Goal: Transaction & Acquisition: Subscribe to service/newsletter

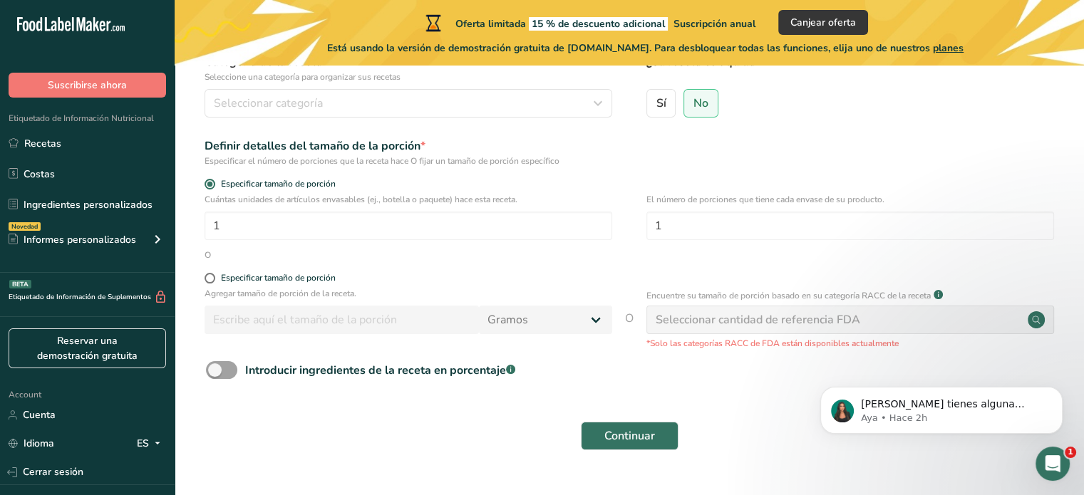
scroll to position [181, 0]
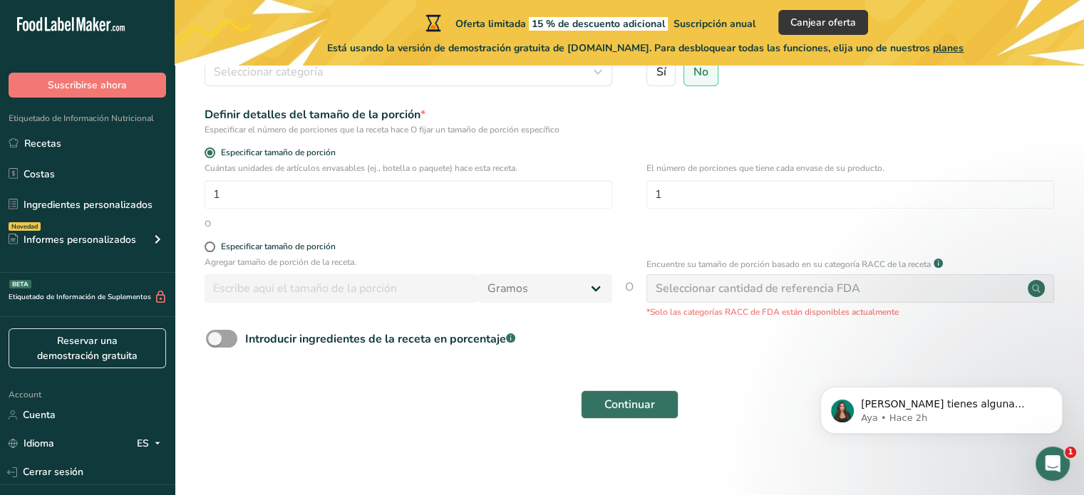
click at [628, 287] on span "O" at bounding box center [629, 299] width 9 height 40
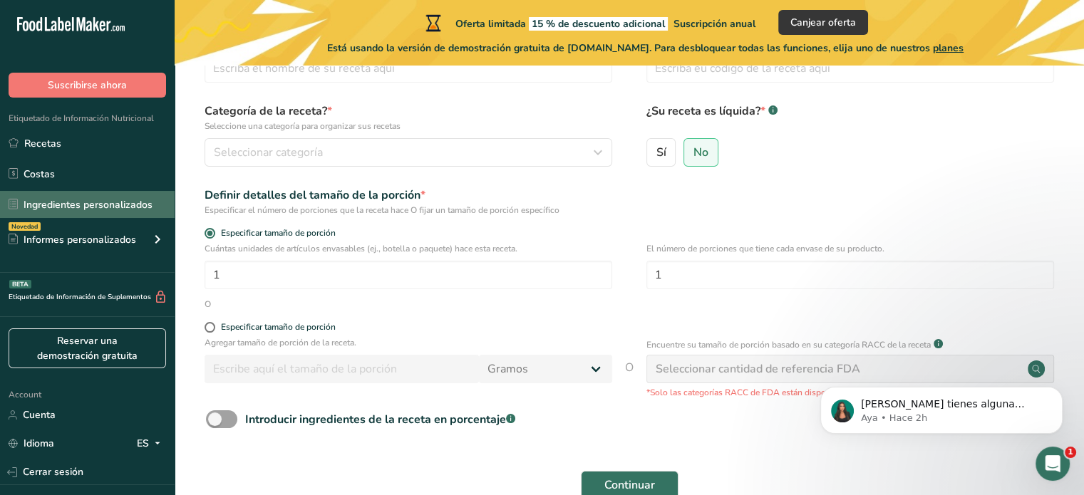
scroll to position [63, 0]
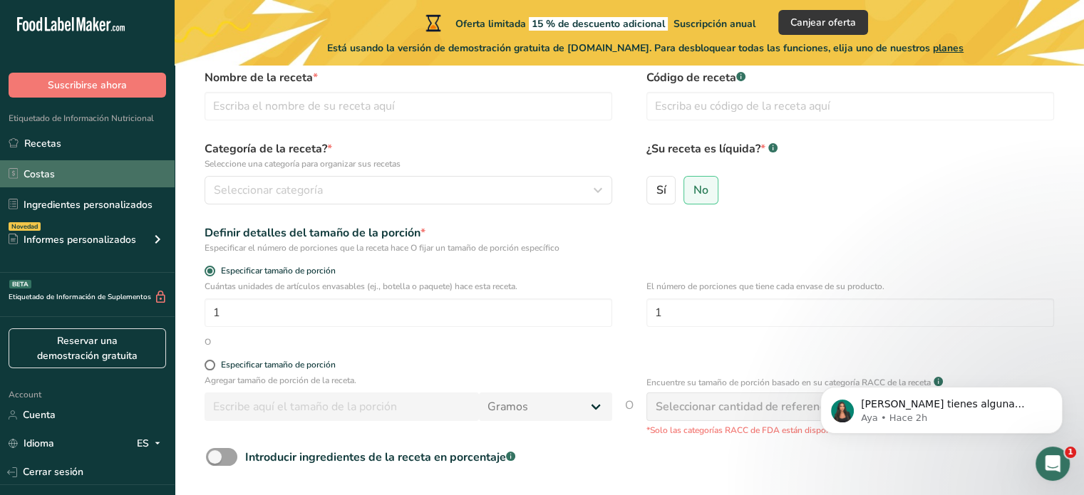
click at [63, 173] on link "Costas" at bounding box center [87, 173] width 175 height 27
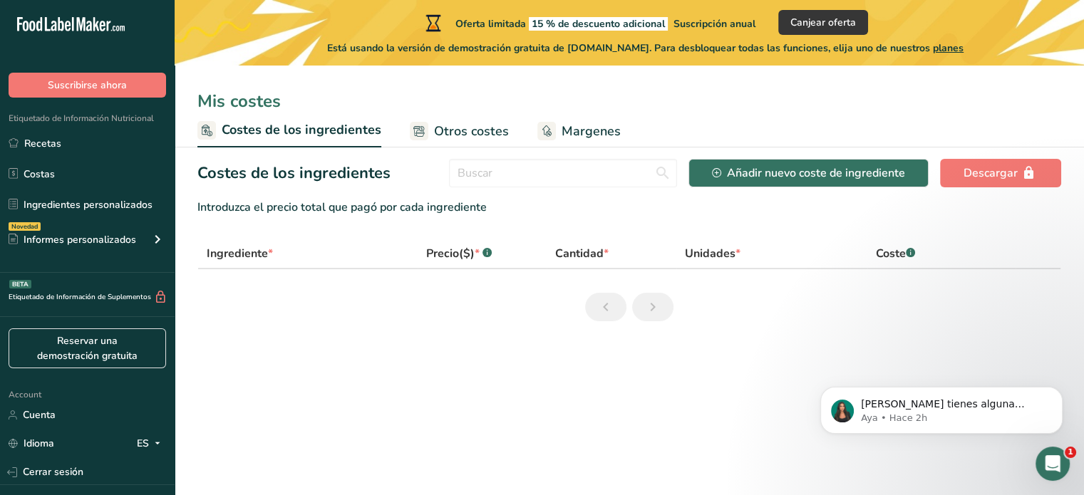
click at [487, 130] on span "Otros costes" at bounding box center [471, 131] width 75 height 19
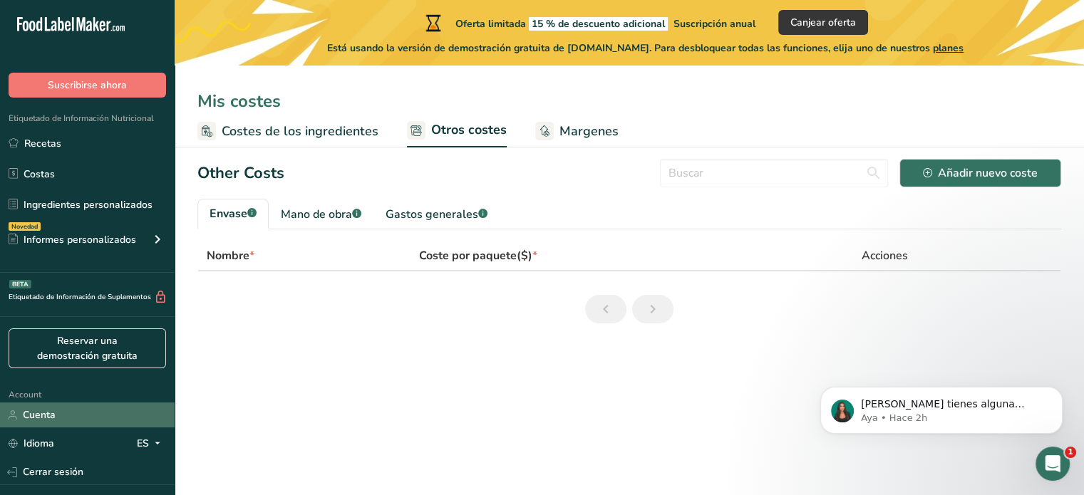
click at [46, 421] on link "Cuenta" at bounding box center [87, 415] width 175 height 25
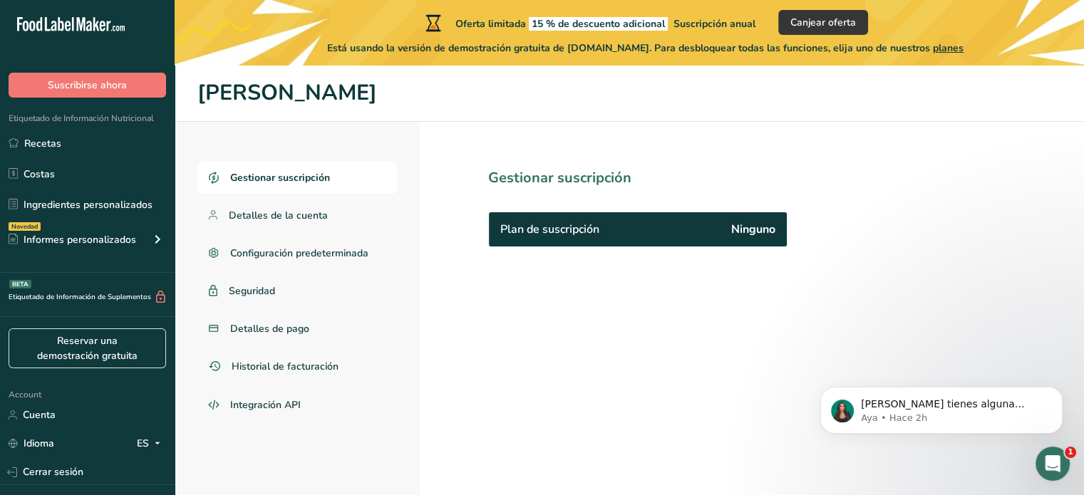
click at [567, 229] on span "Plan de suscripción" at bounding box center [549, 229] width 99 height 17
click at [91, 81] on span "Suscribirse ahora" at bounding box center [87, 85] width 79 height 15
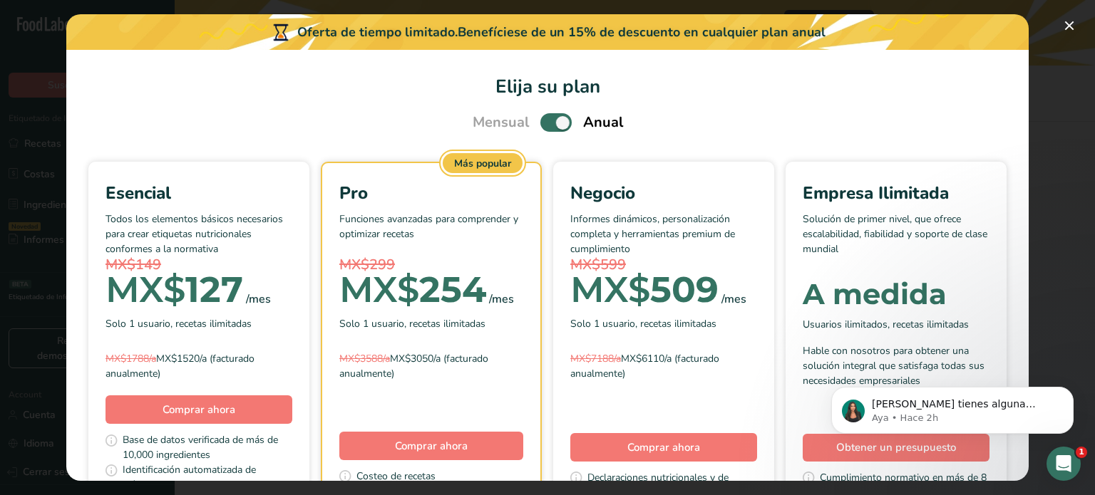
click at [540, 117] on span "Pick Your Pricing Plan Modal" at bounding box center [555, 122] width 31 height 18
click at [540, 118] on input "Pick Your Pricing Plan Modal" at bounding box center [544, 122] width 9 height 9
checkbox input "false"
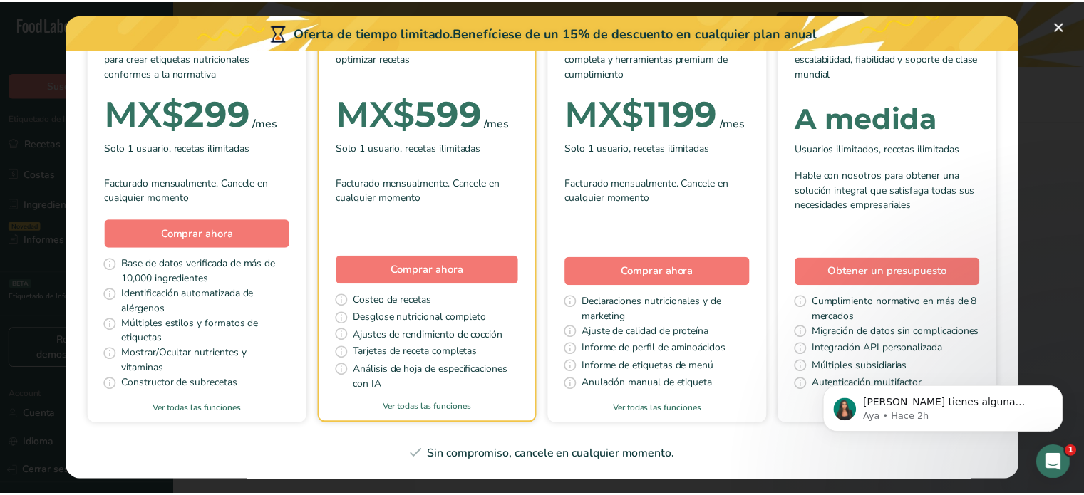
scroll to position [237, 0]
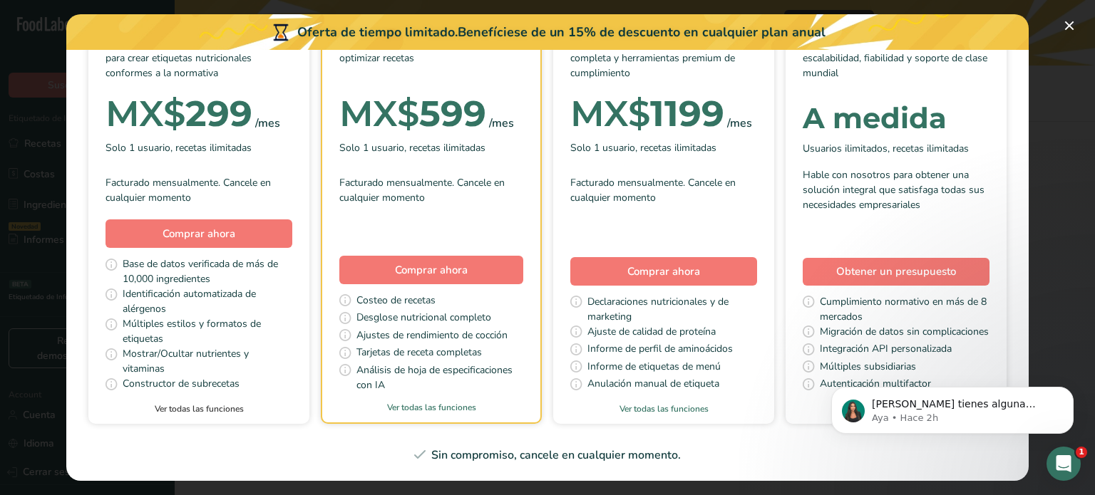
click at [309, 403] on link "Ver todas las funciones" at bounding box center [198, 409] width 221 height 13
click at [235, 227] on span "Comprar ahora" at bounding box center [199, 234] width 73 height 14
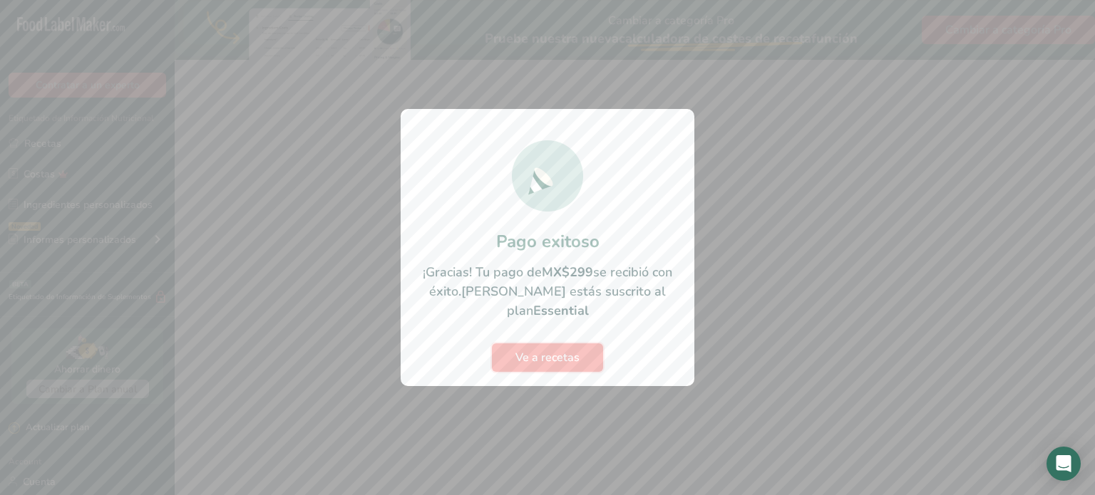
click at [555, 349] on span "Ve a recetas" at bounding box center [547, 357] width 64 height 17
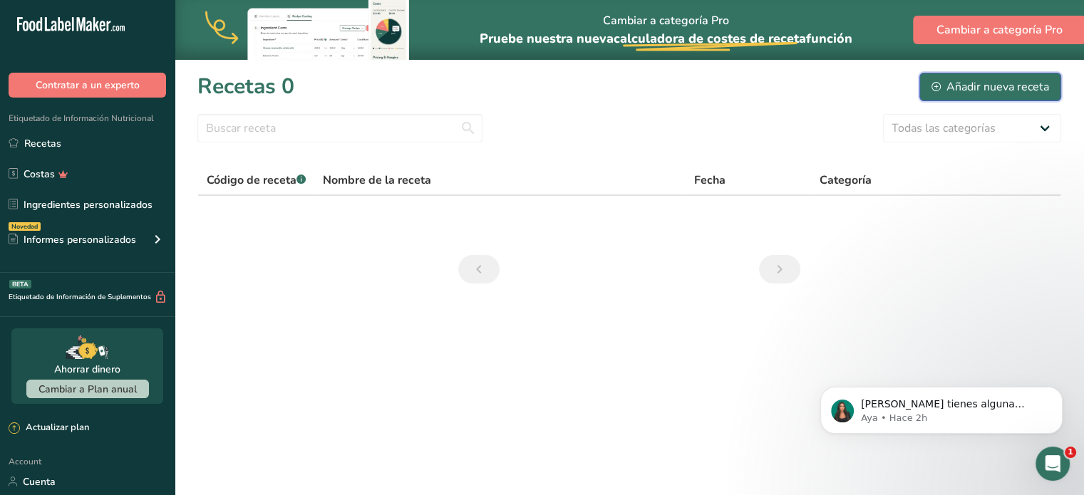
click at [947, 83] on div "Añadir nueva receta" at bounding box center [991, 86] width 118 height 17
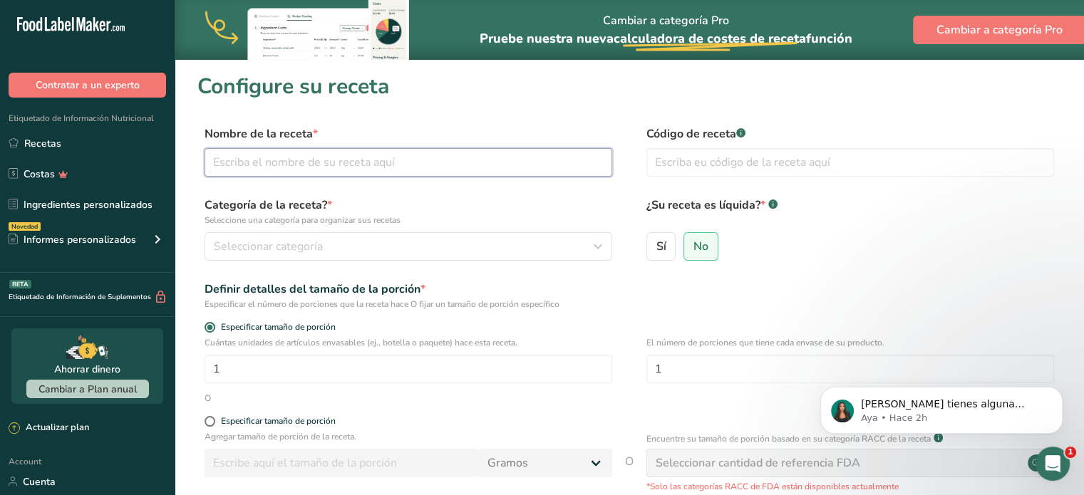
click at [225, 168] on input "text" at bounding box center [409, 162] width 408 height 29
type input "Brownie"
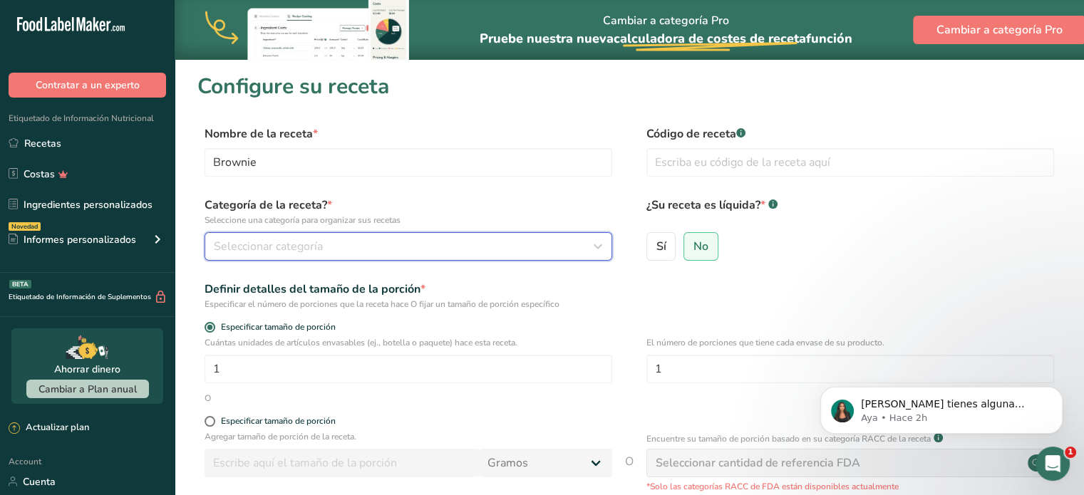
click at [268, 249] on span "Seleccionar categoría" at bounding box center [268, 246] width 109 height 17
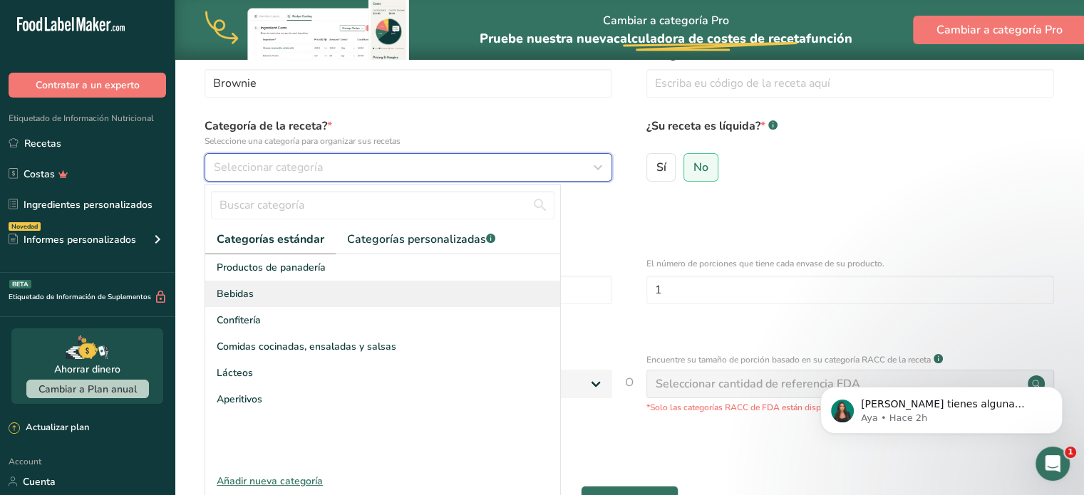
scroll to position [118, 0]
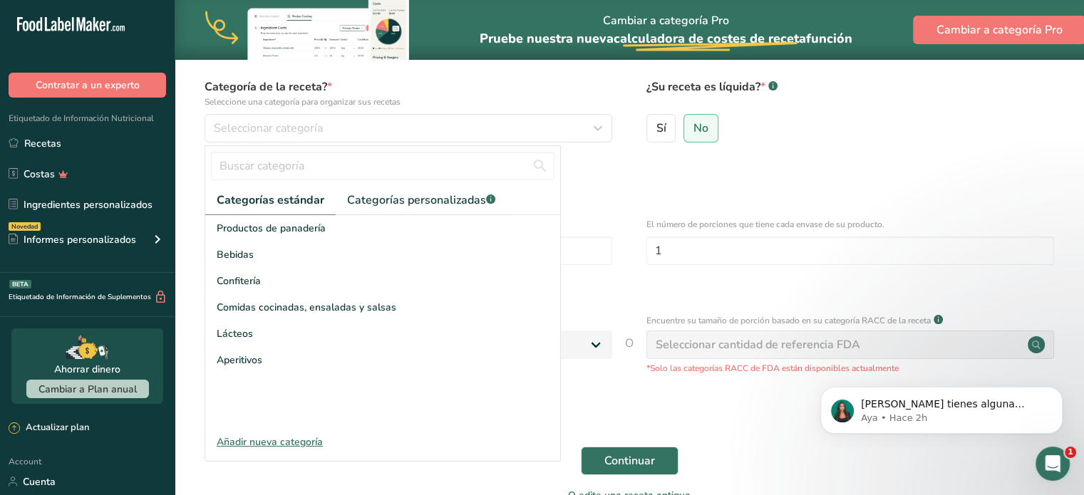
click at [314, 439] on div "Añadir nueva categoría" at bounding box center [382, 442] width 355 height 15
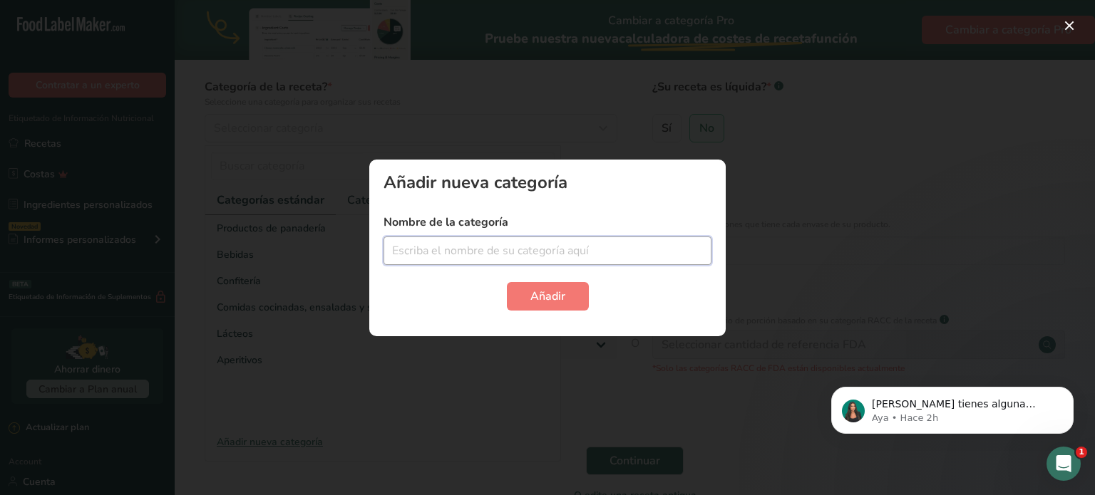
click at [529, 252] on input "text" at bounding box center [548, 251] width 328 height 29
type input "Repostería"
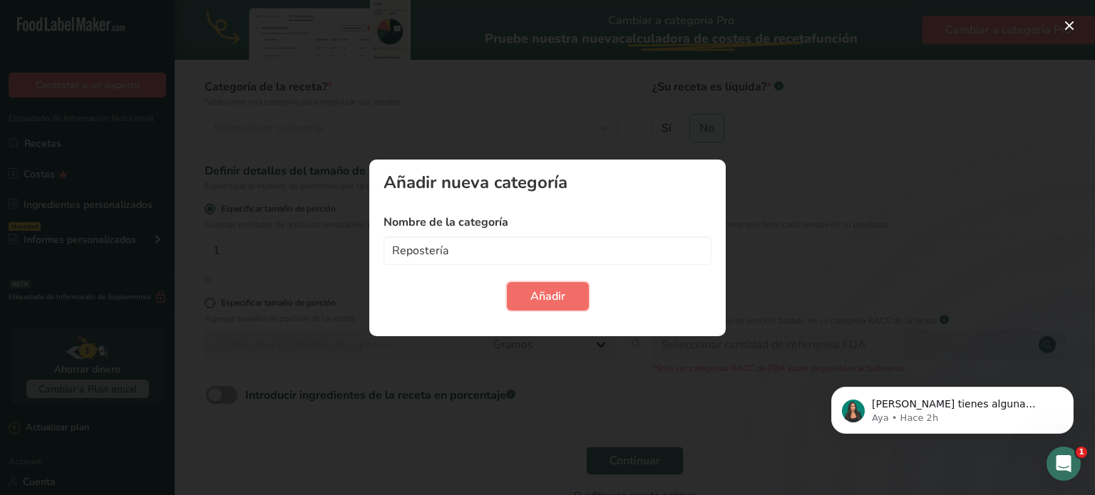
click at [523, 300] on button "Añadir" at bounding box center [548, 296] width 82 height 29
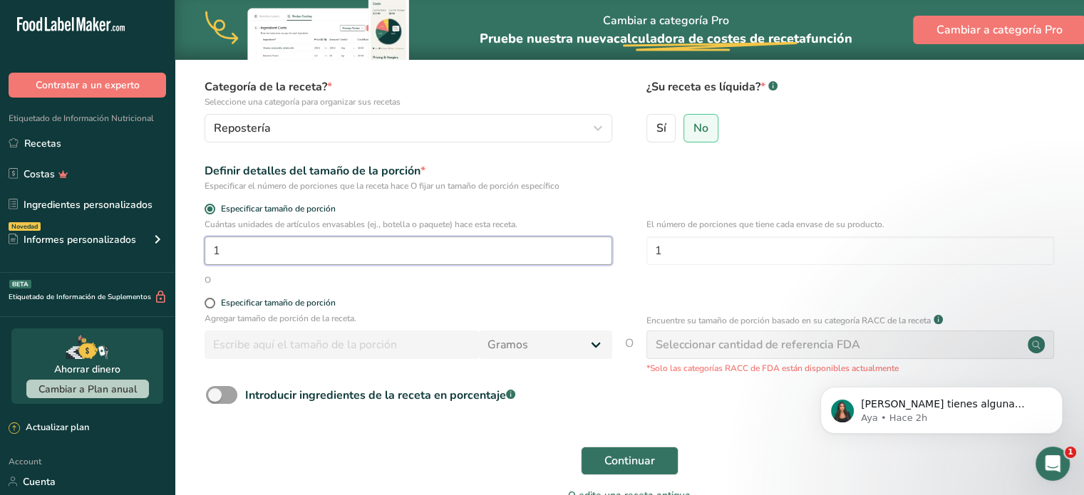
click at [261, 261] on input "1" at bounding box center [409, 251] width 408 height 29
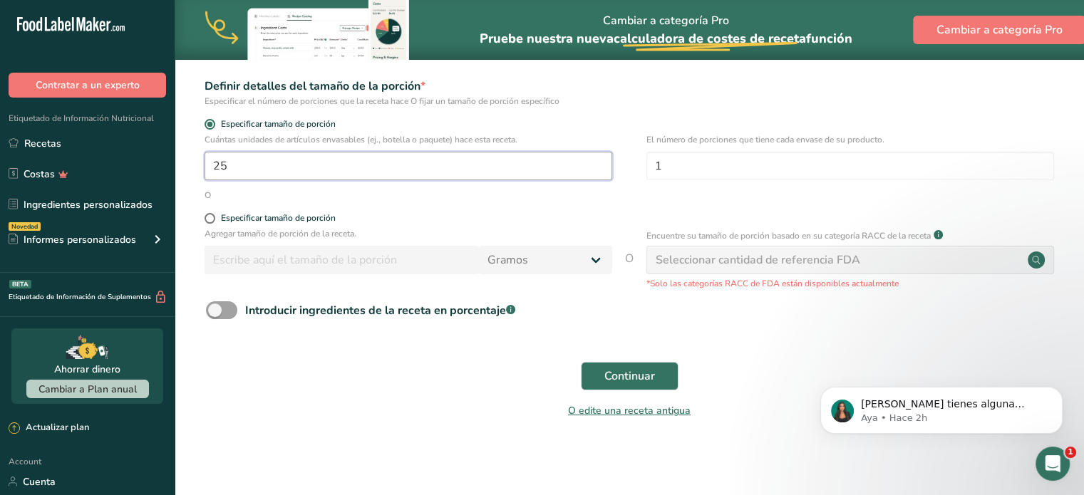
scroll to position [204, 0]
type input "25"
click at [633, 374] on span "Continuar" at bounding box center [630, 375] width 51 height 17
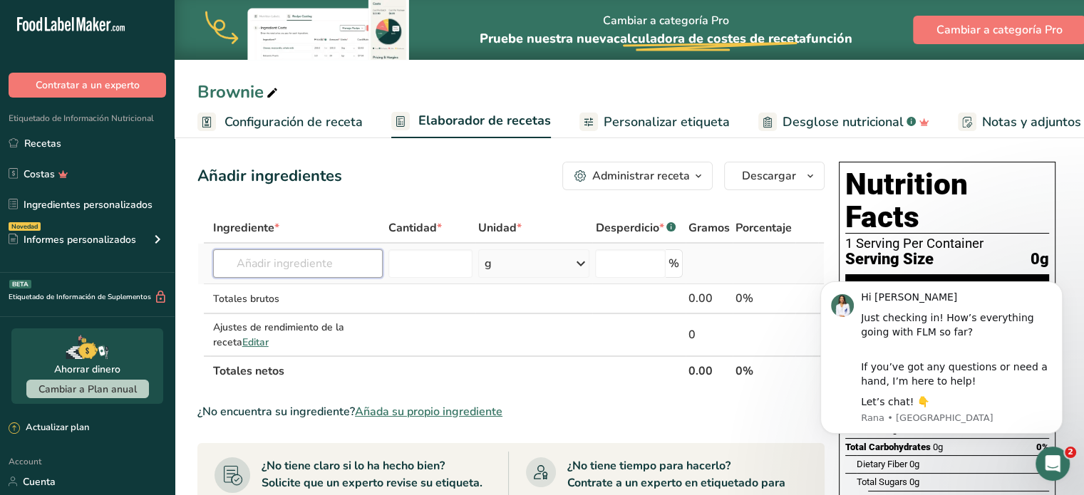
click at [264, 265] on input "text" at bounding box center [298, 264] width 170 height 29
drag, startPoint x: 217, startPoint y: 262, endPoint x: 402, endPoint y: 267, distance: 185.4
click at [402, 267] on tr "Harina de almendra 1211 Leche entera, 3,25 % de grasa láctea, sin vitamina A ni…" at bounding box center [511, 264] width 626 height 41
click at [419, 259] on input "number" at bounding box center [431, 264] width 85 height 29
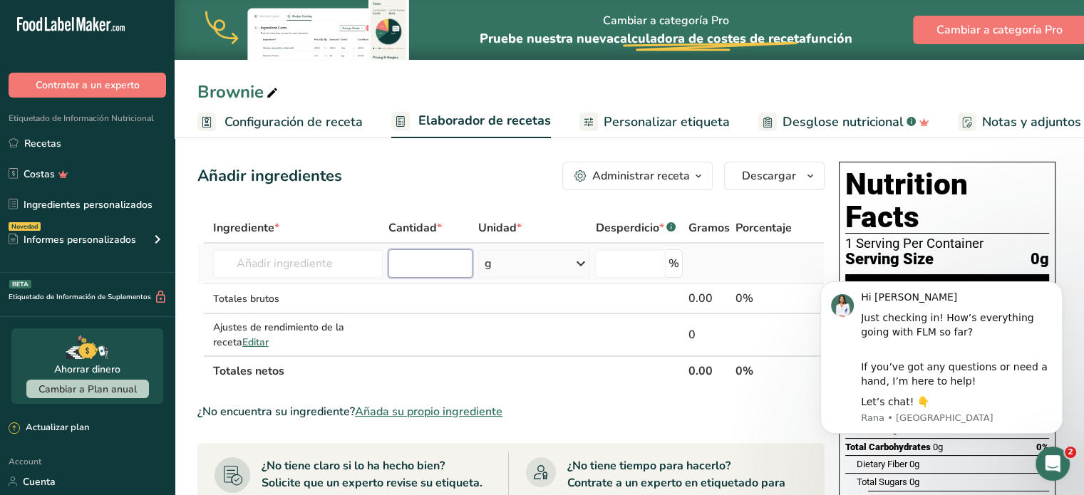
click at [392, 267] on input "number" at bounding box center [431, 264] width 85 height 29
click at [436, 262] on input "number" at bounding box center [431, 264] width 85 height 29
click at [346, 268] on input "text" at bounding box center [298, 264] width 170 height 29
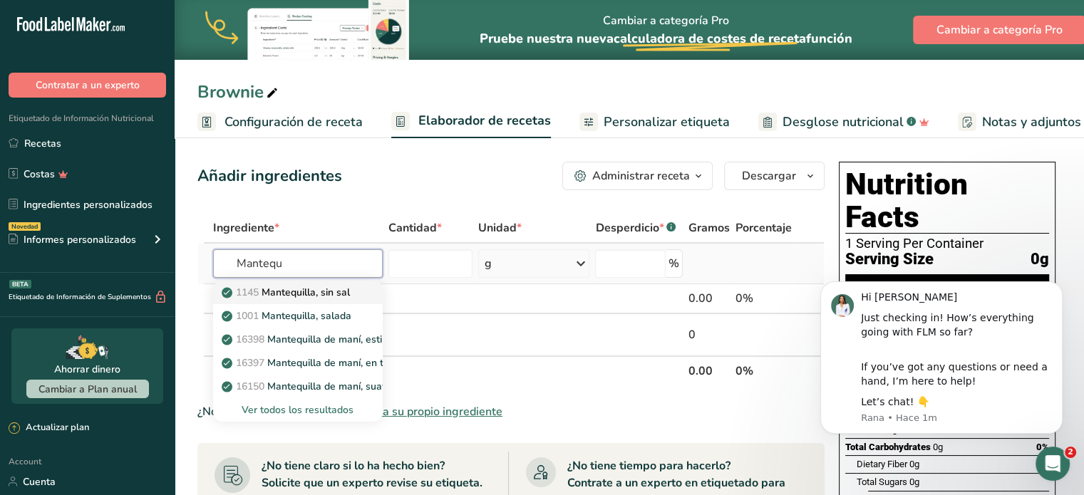
type input "Mantequ"
click at [312, 302] on link "1145 Mantequilla, sin sal" at bounding box center [298, 293] width 170 height 24
type input "Butter, without salt"
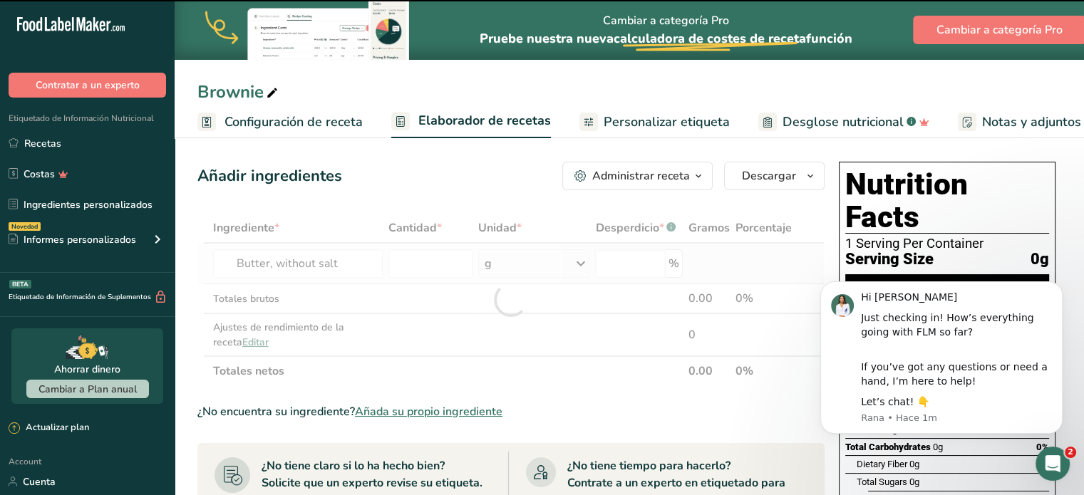
type input "0"
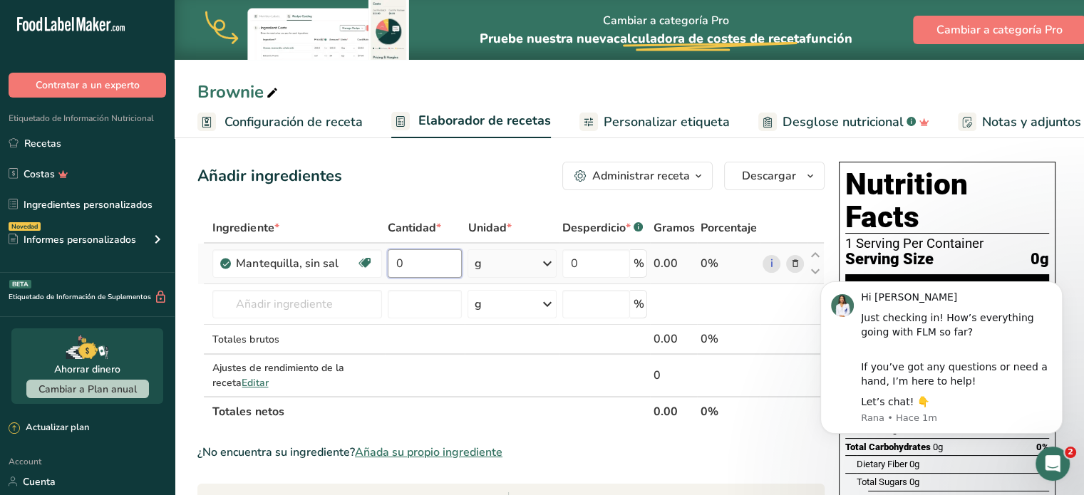
click at [414, 262] on input "0" at bounding box center [425, 264] width 74 height 29
